Goal: Navigation & Orientation: Go to known website

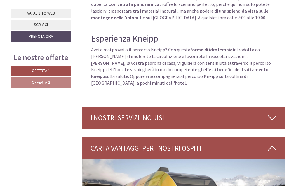
scroll to position [1667, 0]
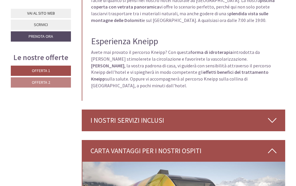
click at [272, 115] on icon at bounding box center [272, 120] width 8 height 10
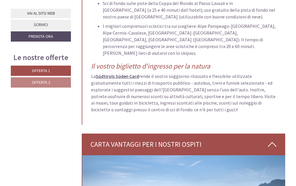
scroll to position [2485, 0]
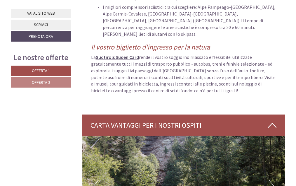
click at [276, 136] on img at bounding box center [184, 187] width 204 height 102
click at [273, 180] on button "Next" at bounding box center [272, 187] width 6 height 15
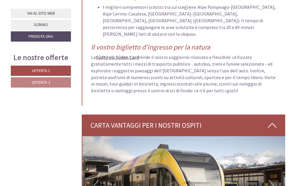
click at [273, 180] on button "Next" at bounding box center [272, 187] width 6 height 15
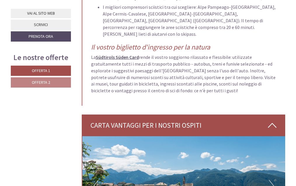
click at [273, 180] on button "Next" at bounding box center [272, 187] width 6 height 15
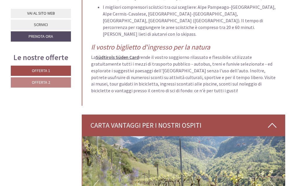
click at [273, 180] on button "Next" at bounding box center [272, 187] width 6 height 15
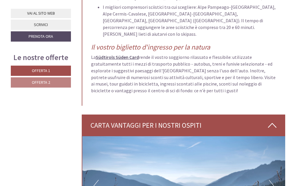
click at [273, 180] on button "Next" at bounding box center [272, 187] width 6 height 15
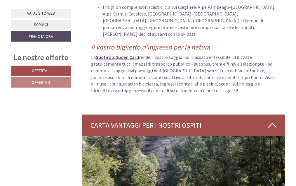
click at [273, 180] on button "Next" at bounding box center [272, 187] width 6 height 15
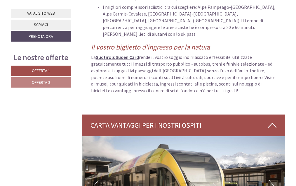
click at [273, 180] on button "Next" at bounding box center [272, 187] width 6 height 15
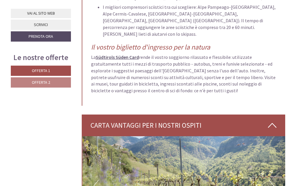
click at [270, 120] on icon at bounding box center [272, 125] width 8 height 10
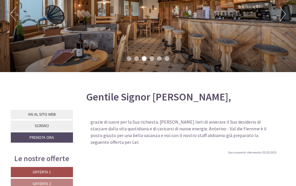
scroll to position [0, 0]
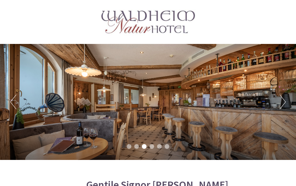
click at [14, 102] on button "Previous" at bounding box center [13, 101] width 6 height 15
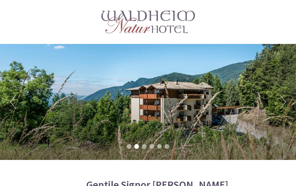
click at [285, 100] on button "Next" at bounding box center [283, 101] width 6 height 15
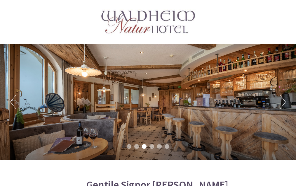
click at [285, 100] on button "Next" at bounding box center [283, 101] width 6 height 15
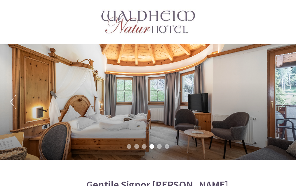
click at [285, 100] on button "Next" at bounding box center [283, 101] width 6 height 15
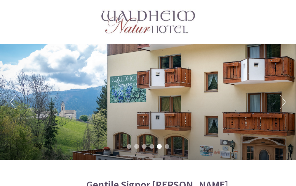
click at [285, 100] on button "Next" at bounding box center [283, 101] width 6 height 15
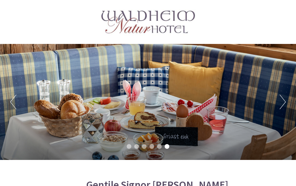
click at [285, 100] on button "Next" at bounding box center [283, 101] width 6 height 15
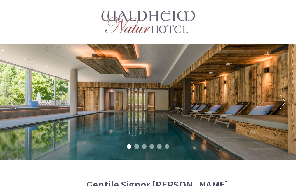
click at [285, 100] on button "Next" at bounding box center [283, 101] width 6 height 15
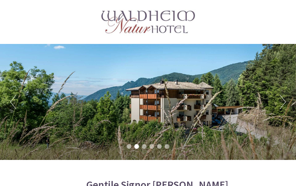
click at [11, 101] on button "Previous" at bounding box center [13, 101] width 6 height 15
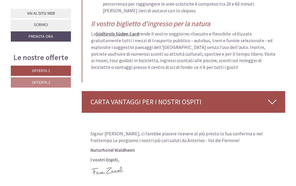
scroll to position [2424, 0]
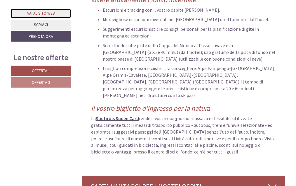
click at [39, 16] on link "Vai al sito web" at bounding box center [41, 13] width 60 height 9
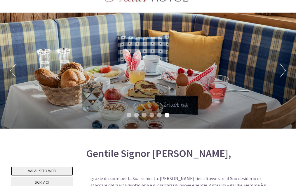
scroll to position [0, 0]
